Goal: Information Seeking & Learning: Learn about a topic

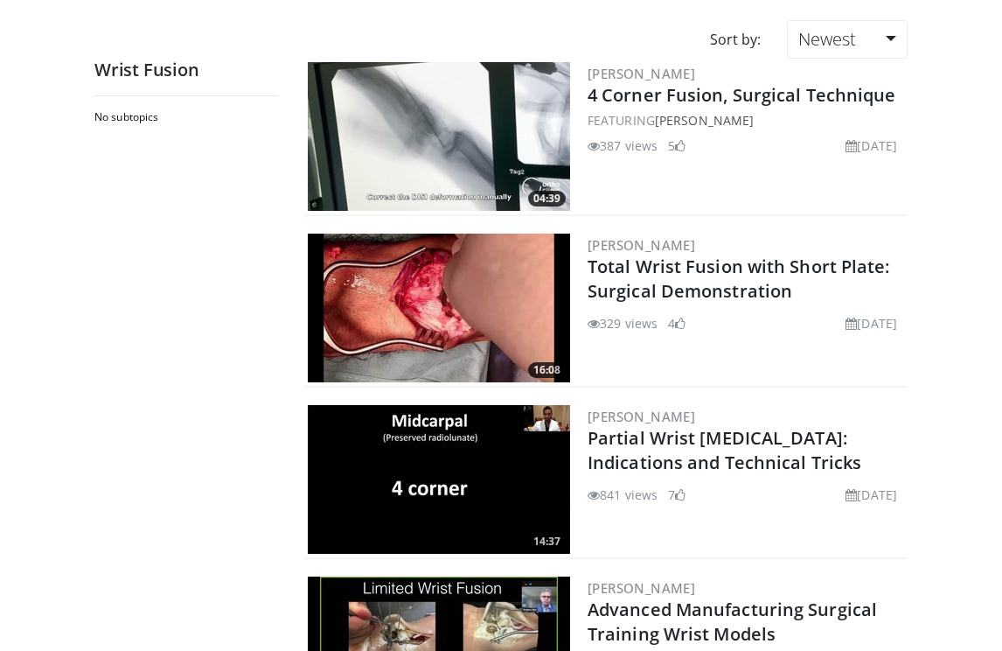
scroll to position [136, 9]
click at [349, 314] on img at bounding box center [439, 307] width 262 height 149
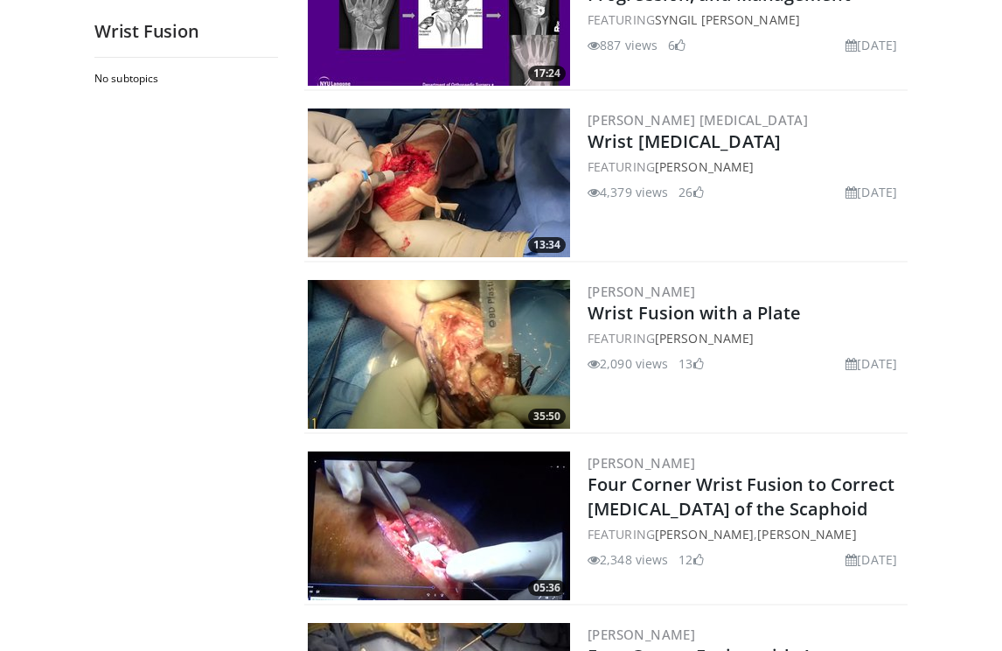
scroll to position [1460, 21]
click at [323, 199] on img at bounding box center [439, 182] width 262 height 149
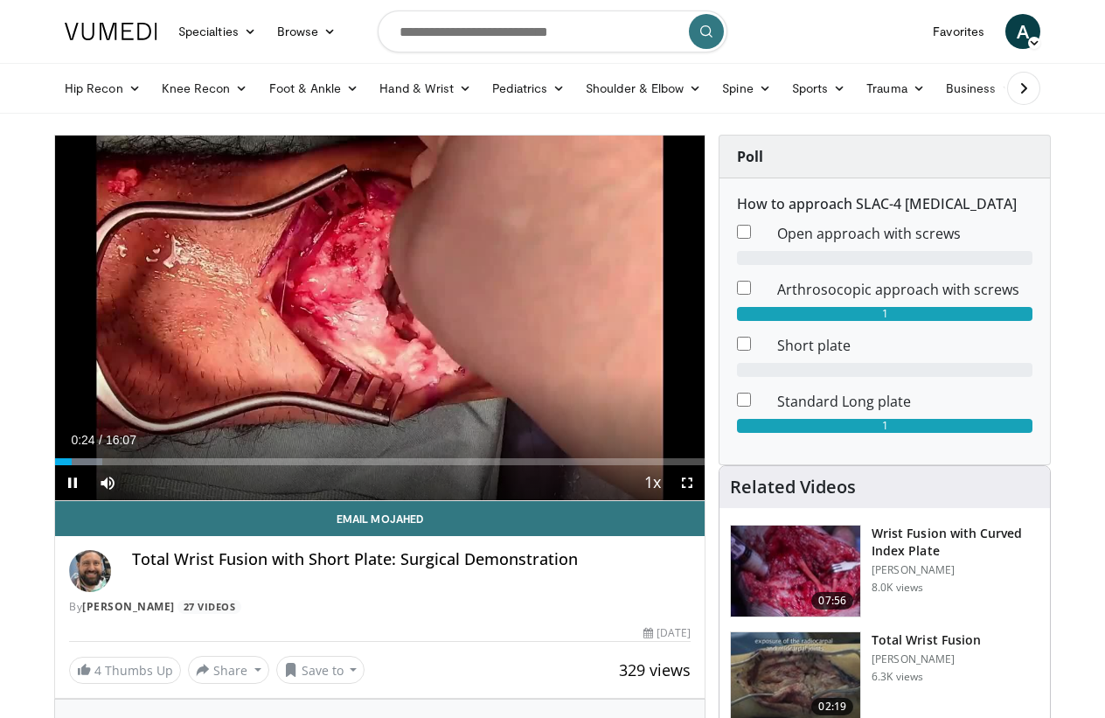
click at [103, 369] on div "10 seconds Tap to unmute" at bounding box center [380, 318] width 650 height 365
click at [129, 453] on div "Loaded : 11.34%" at bounding box center [380, 457] width 650 height 17
click at [113, 460] on div "Loaded : 13.42%" at bounding box center [98, 461] width 87 height 7
click at [91, 454] on div "Loaded : 18.19%" at bounding box center [380, 457] width 650 height 17
click at [76, 460] on div "Loaded : 11.36%" at bounding box center [91, 461] width 73 height 7
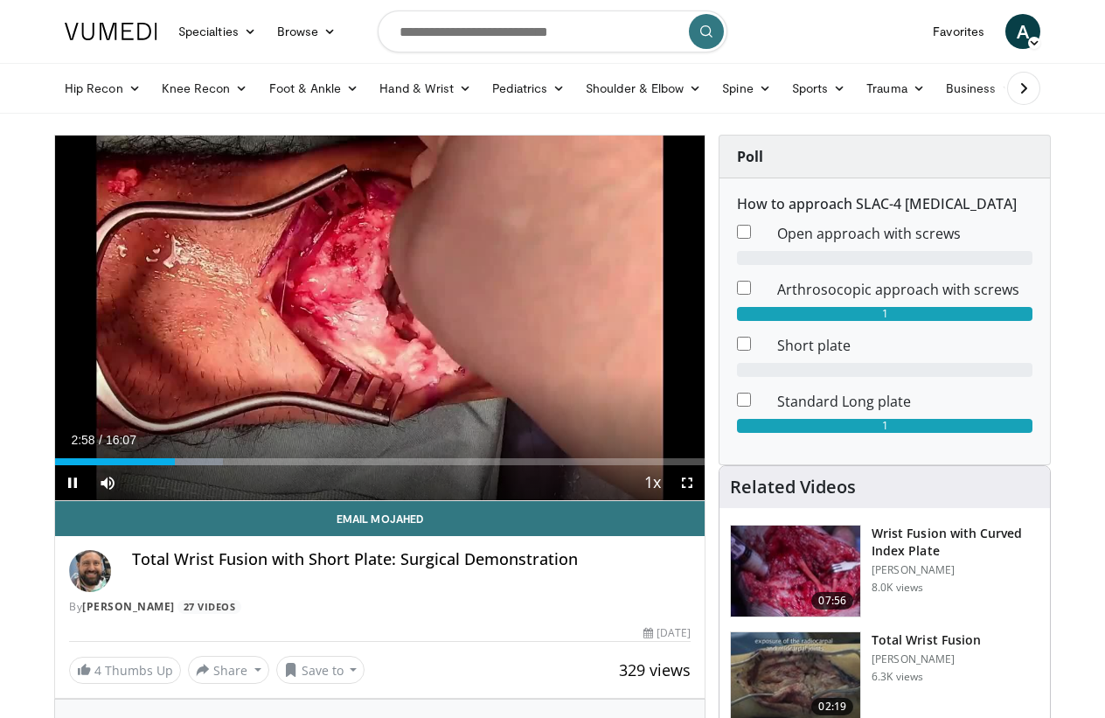
click at [144, 338] on div "10 seconds Tap to unmute" at bounding box center [380, 318] width 650 height 365
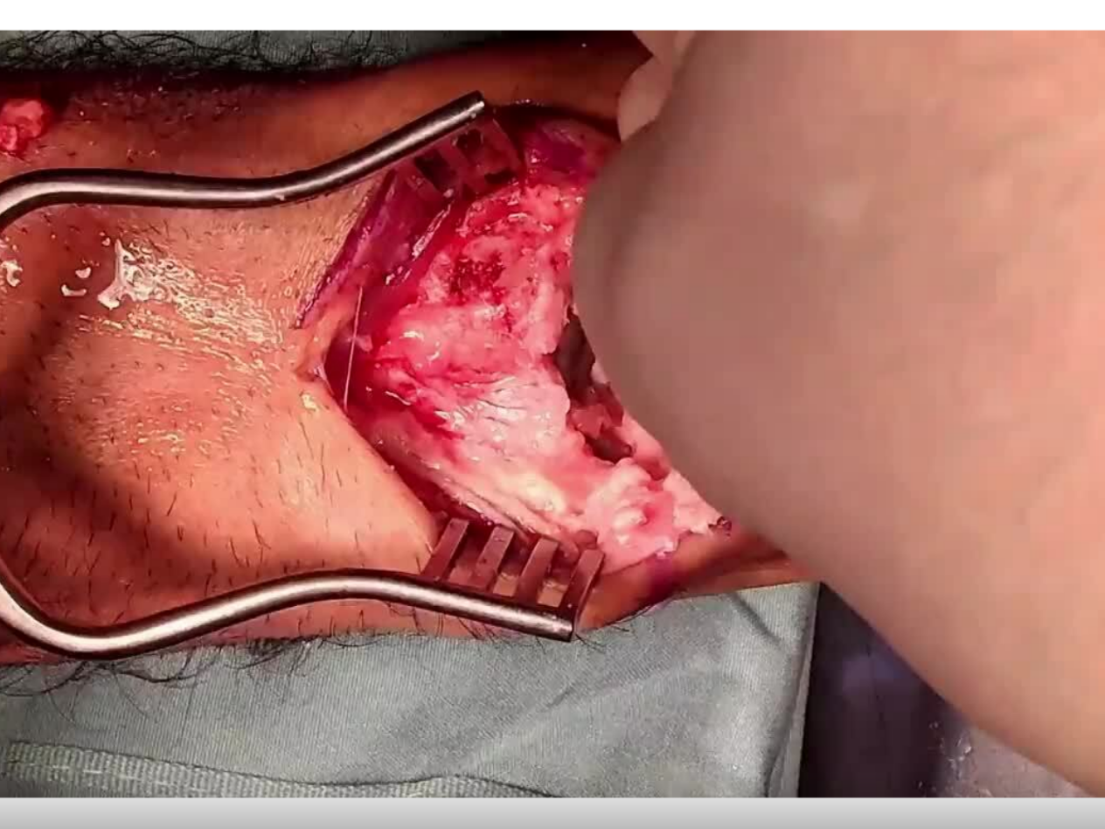
click at [112, 401] on div "10 seconds Tap to unmute" at bounding box center [552, 414] width 1105 height 828
click at [94, 384] on div "10 seconds Tap to unmute" at bounding box center [552, 414] width 1105 height 828
click at [98, 410] on div "10 seconds Tap to unmute" at bounding box center [552, 414] width 1105 height 828
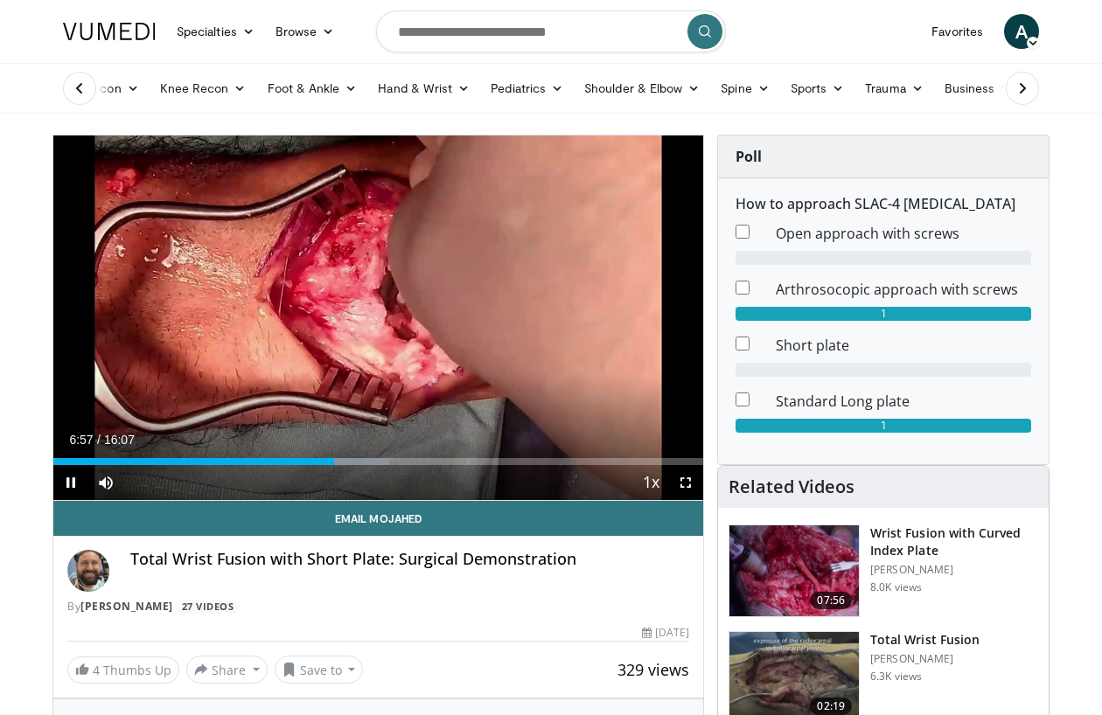
click at [161, 421] on div "10 seconds Tap to unmute" at bounding box center [378, 318] width 650 height 365
click at [129, 379] on div "10 seconds Tap to unmute" at bounding box center [378, 318] width 650 height 365
click at [124, 297] on div "10 seconds Tap to unmute" at bounding box center [378, 318] width 650 height 365
click at [121, 289] on div "10 seconds Tap to unmute" at bounding box center [378, 318] width 650 height 365
click at [129, 265] on div "10 seconds Tap to unmute" at bounding box center [378, 318] width 650 height 365
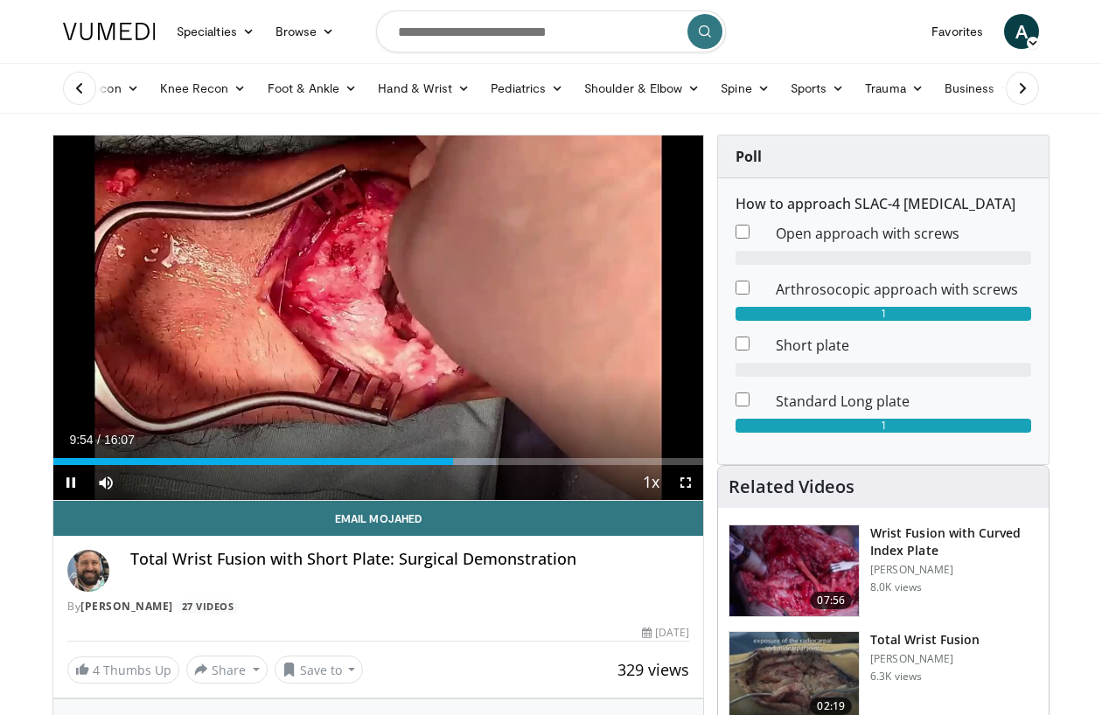
click at [137, 266] on div "10 seconds Tap to unmute" at bounding box center [378, 318] width 650 height 365
click at [143, 254] on div "10 seconds Tap to unmute" at bounding box center [378, 318] width 650 height 365
click at [138, 219] on div "10 seconds Tap to unmute" at bounding box center [378, 318] width 650 height 365
click at [135, 219] on div "10 seconds Tap to unmute" at bounding box center [378, 318] width 650 height 365
click at [128, 213] on div "10 seconds Tap to unmute" at bounding box center [378, 318] width 650 height 365
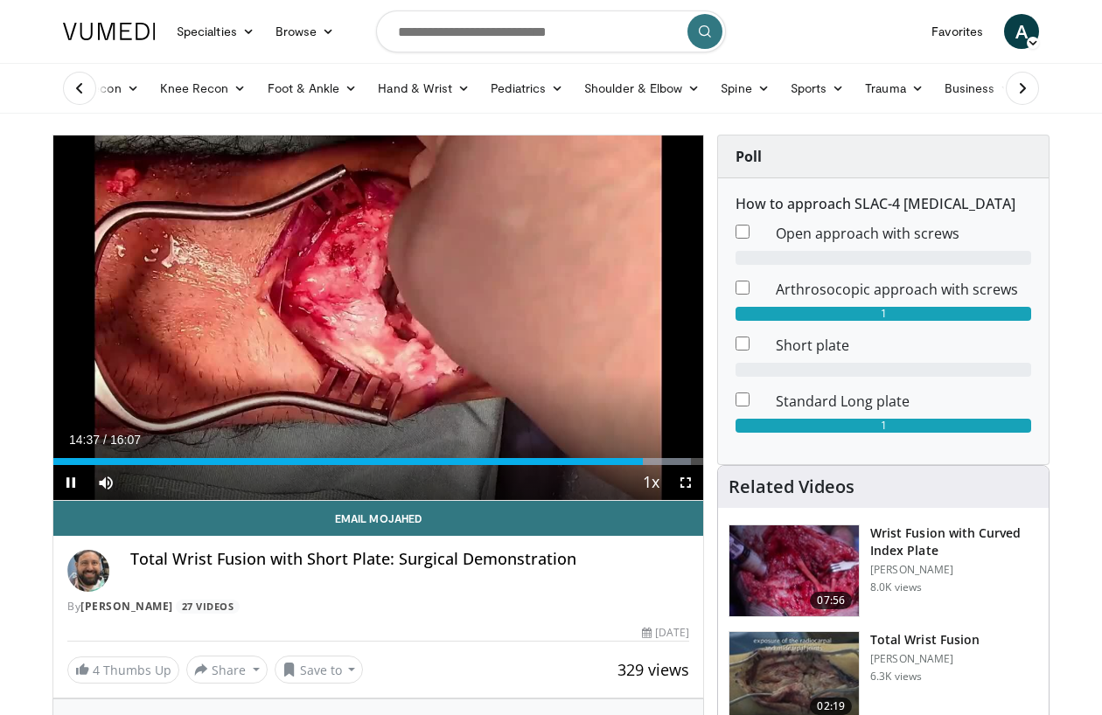
click at [115, 383] on div "10 seconds Tap to unmute" at bounding box center [378, 318] width 650 height 365
click at [106, 361] on div "10 seconds Tap to unmute" at bounding box center [378, 318] width 650 height 365
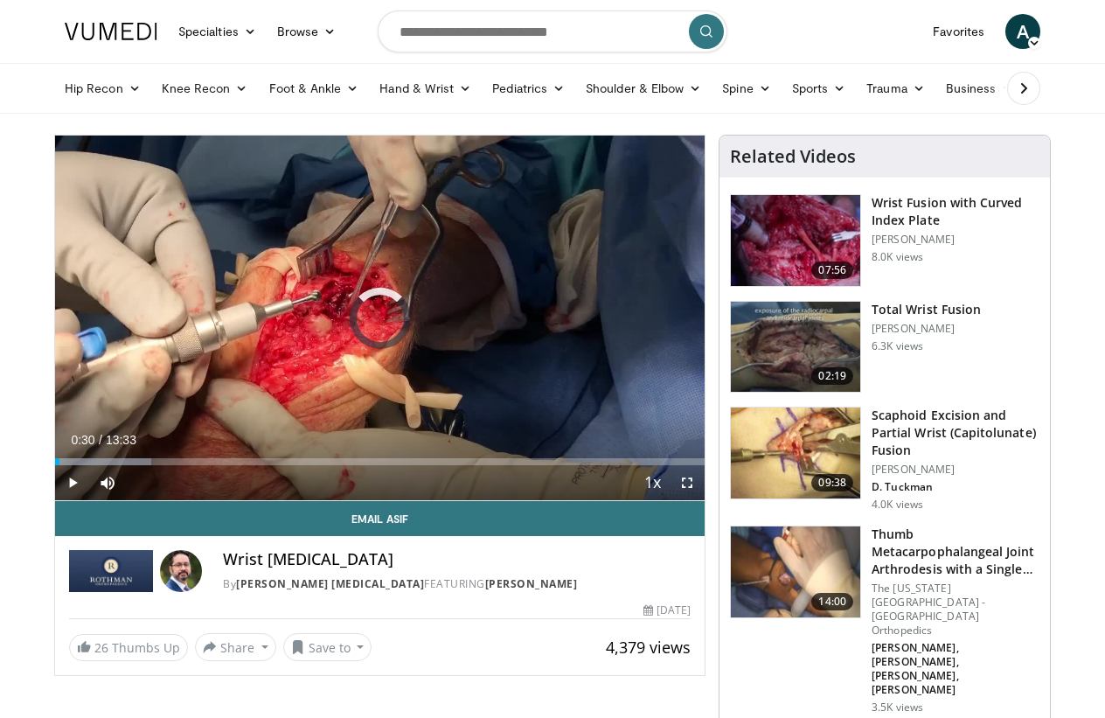
click at [80, 459] on div "Progress Bar" at bounding box center [103, 461] width 96 height 7
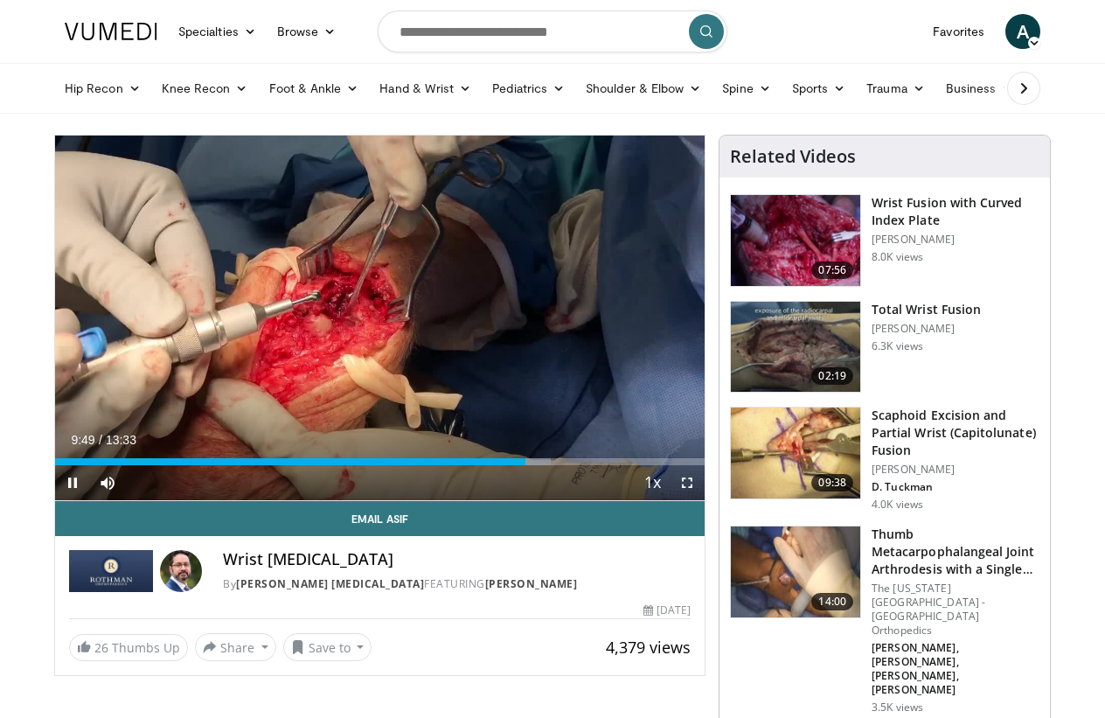
click at [220, 192] on div "10 seconds Tap to unmute" at bounding box center [380, 318] width 650 height 365
click at [216, 199] on div "10 seconds Tap to unmute" at bounding box center [380, 318] width 650 height 365
click at [280, 181] on div "10 seconds Tap to unmute" at bounding box center [380, 318] width 650 height 365
click at [183, 157] on div "10 seconds Tap to unmute" at bounding box center [380, 318] width 650 height 365
click at [165, 170] on div "10 seconds Tap to unmute" at bounding box center [380, 318] width 650 height 365
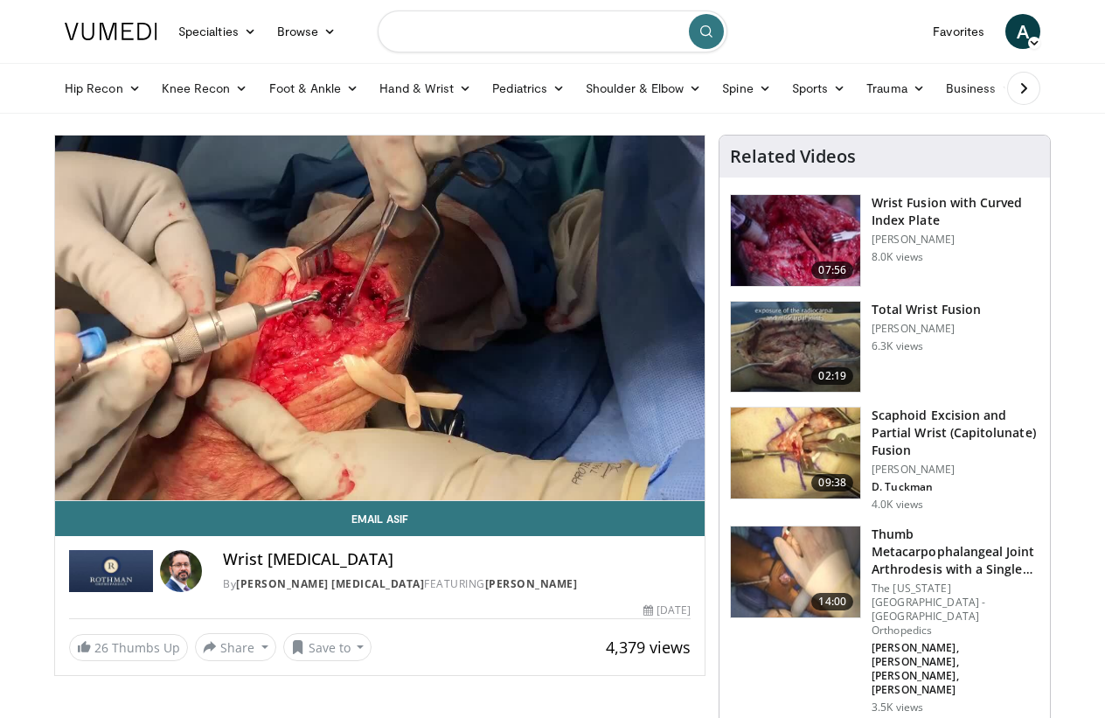
click at [465, 17] on input "Search topics, interventions" at bounding box center [553, 31] width 350 height 42
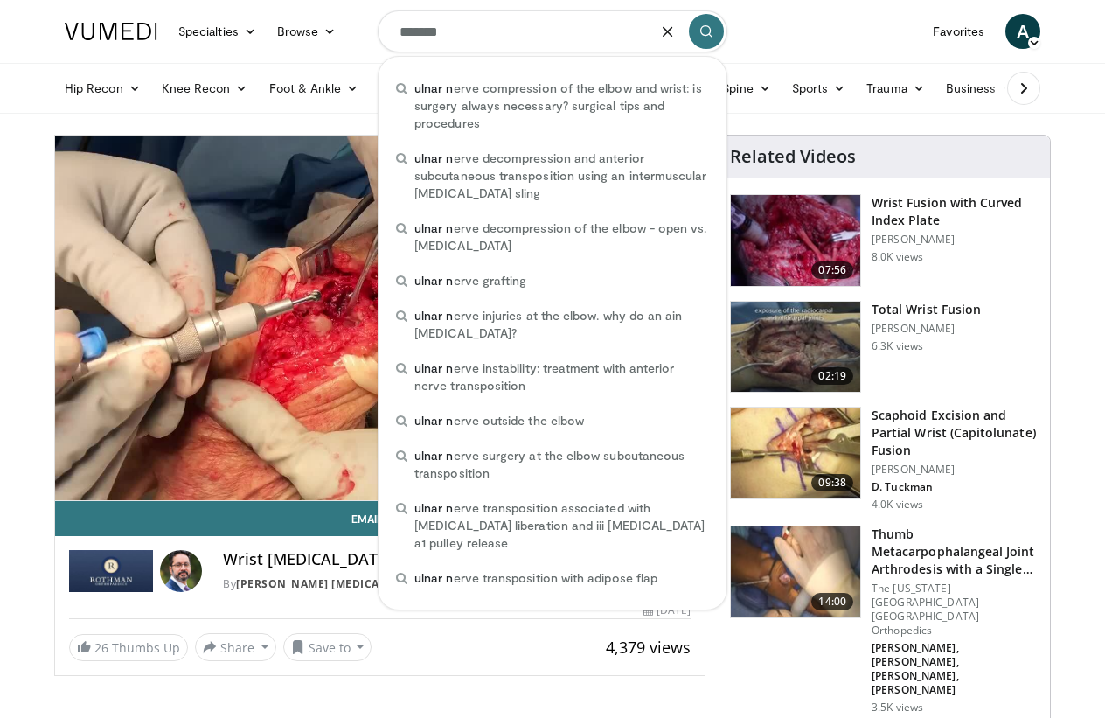
click at [426, 177] on span "ulnar n erve decompression and anterior subcutaneous transposition using an int…" at bounding box center [562, 176] width 295 height 52
type input "**********"
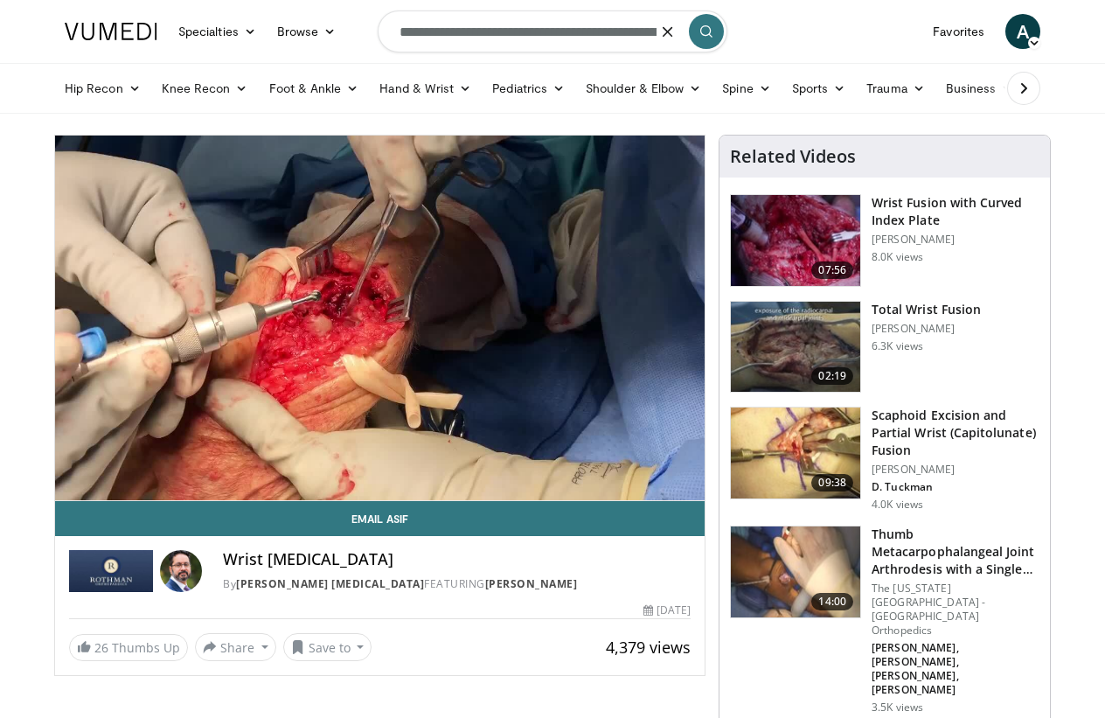
click at [710, 27] on icon "submit" at bounding box center [707, 31] width 14 height 14
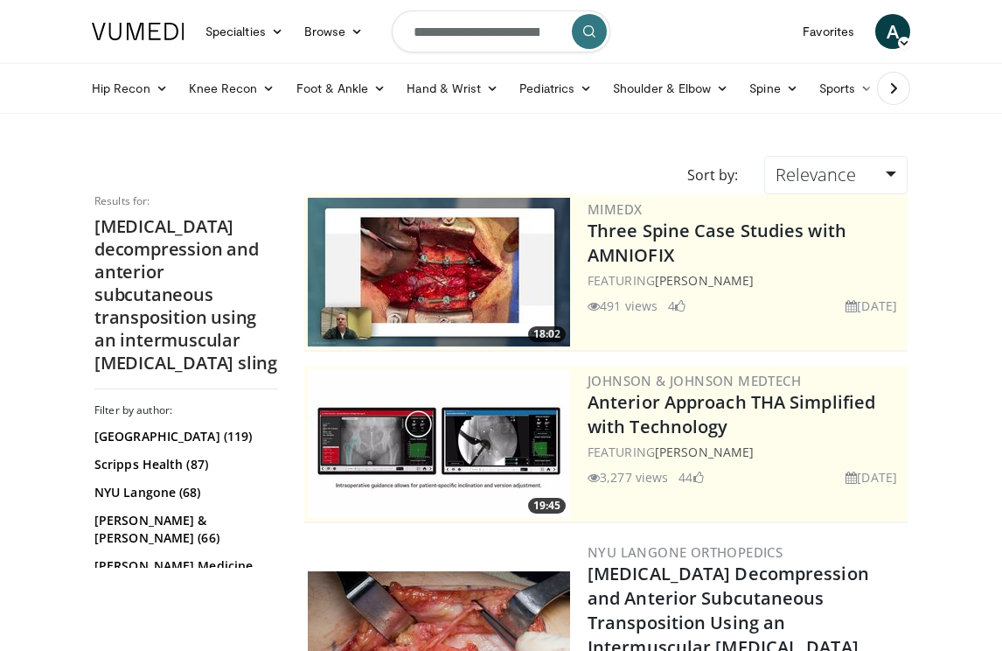
click at [351, 248] on img at bounding box center [439, 272] width 262 height 149
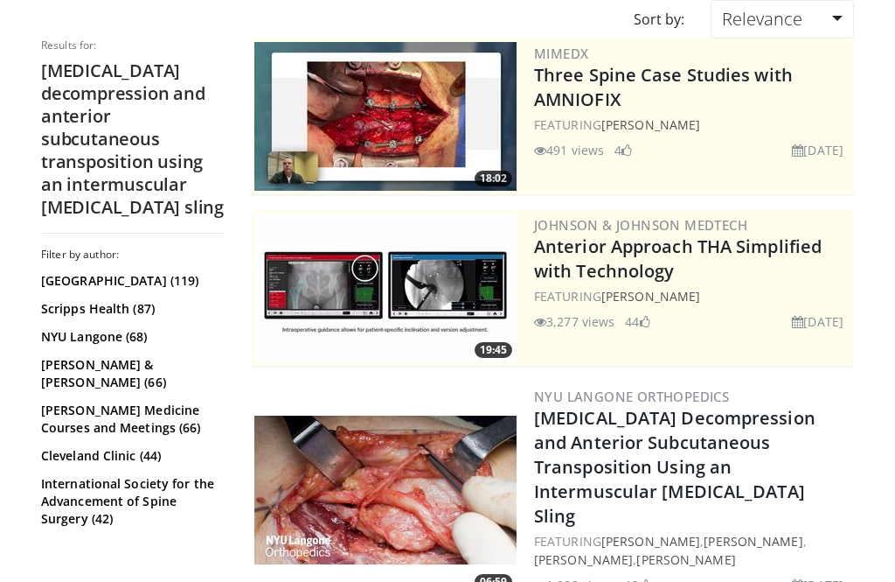
scroll to position [155, 0]
click at [70, 123] on h2 "ulnar nerve decompression and anterior subcutaneous transposition using an inte…" at bounding box center [133, 139] width 184 height 159
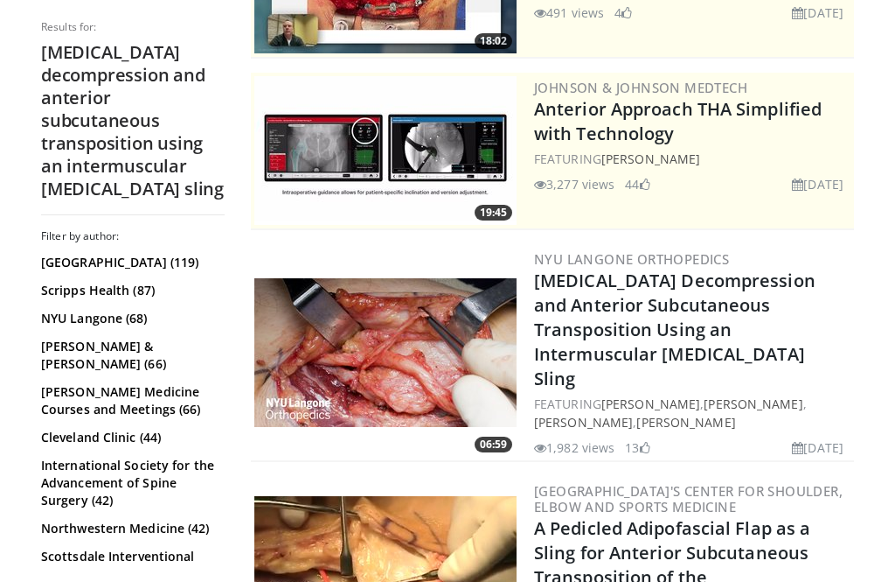
scroll to position [352, 0]
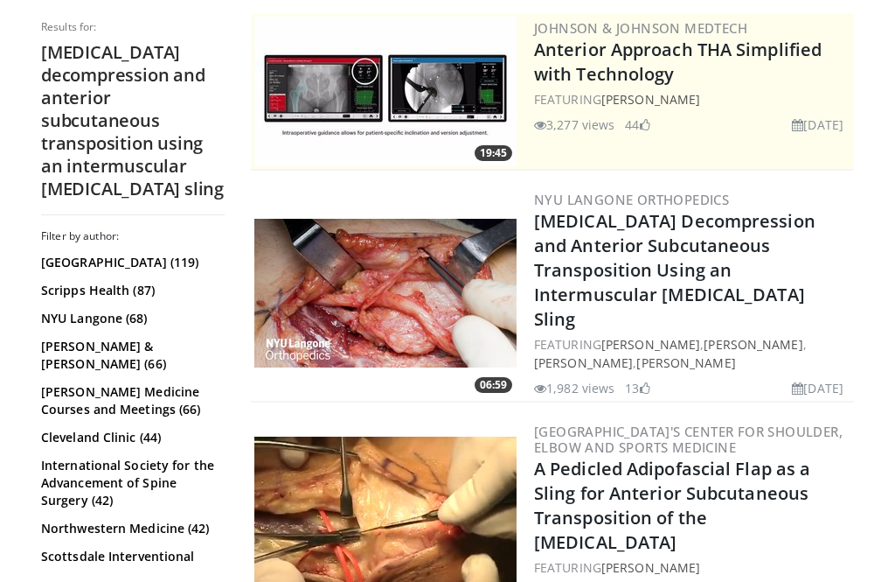
click at [332, 257] on img at bounding box center [385, 293] width 262 height 149
